Goal: Task Accomplishment & Management: Complete application form

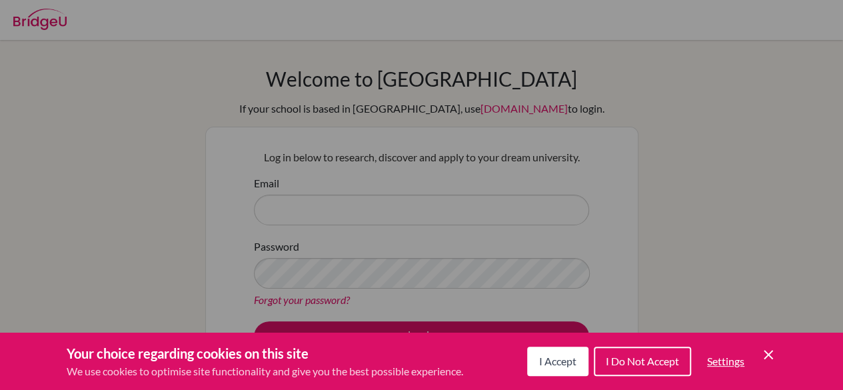
click at [563, 362] on span "I Accept" at bounding box center [557, 361] width 37 height 13
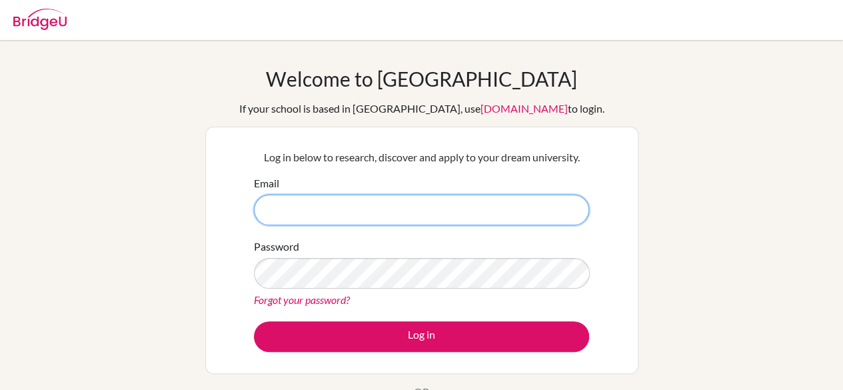
click at [446, 209] on input "Email" at bounding box center [421, 210] width 335 height 31
type input "[EMAIL_ADDRESS][DOMAIN_NAME]"
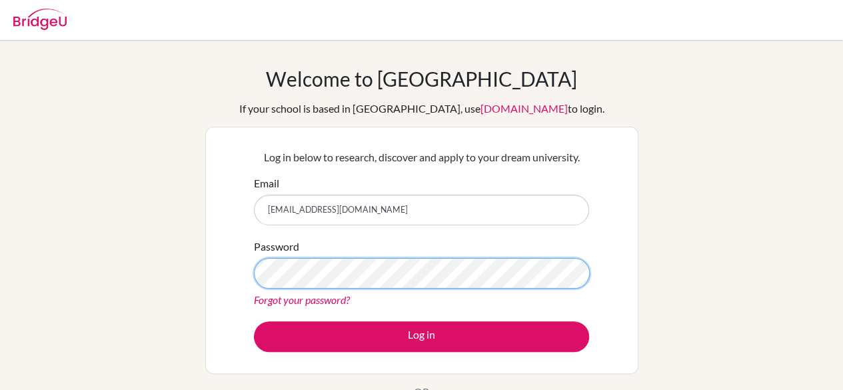
click at [254, 321] on button "Log in" at bounding box center [421, 336] width 335 height 31
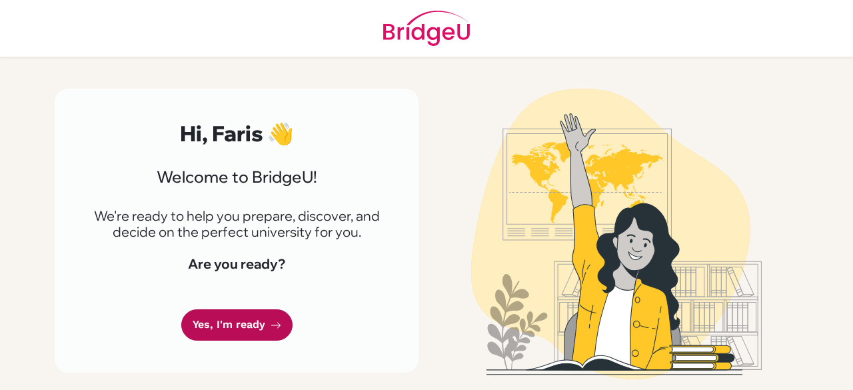
click at [244, 323] on link "Yes, I'm ready" at bounding box center [236, 324] width 111 height 31
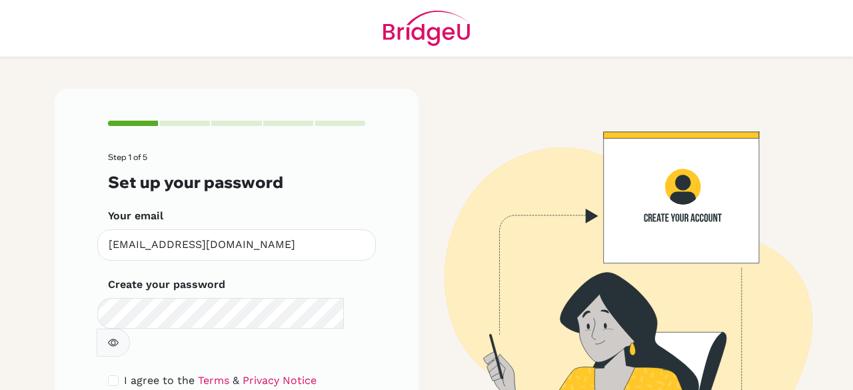
scroll to position [75, 0]
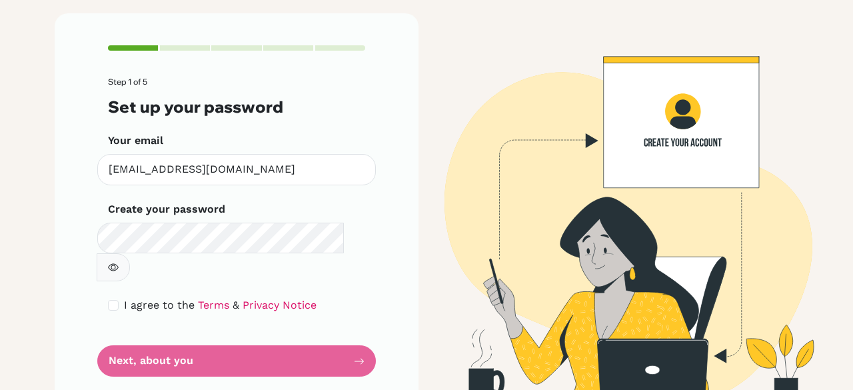
click at [197, 333] on form "Step 1 of 5 Set up your password Your email dia230259@diaestudents.com Invalid …" at bounding box center [236, 226] width 257 height 299
click at [361, 330] on div "Step 1 of 5 Set up your password Your email dia230259@diaestudents.com Invalid …" at bounding box center [237, 210] width 364 height 395
click at [108, 300] on input "checkbox" at bounding box center [113, 305] width 11 height 11
checkbox input "true"
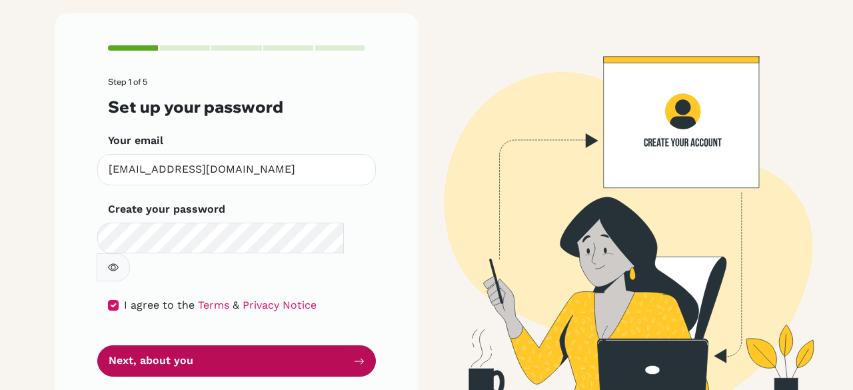
click at [184, 345] on button "Next, about you" at bounding box center [236, 360] width 279 height 31
